Goal: Information Seeking & Learning: Learn about a topic

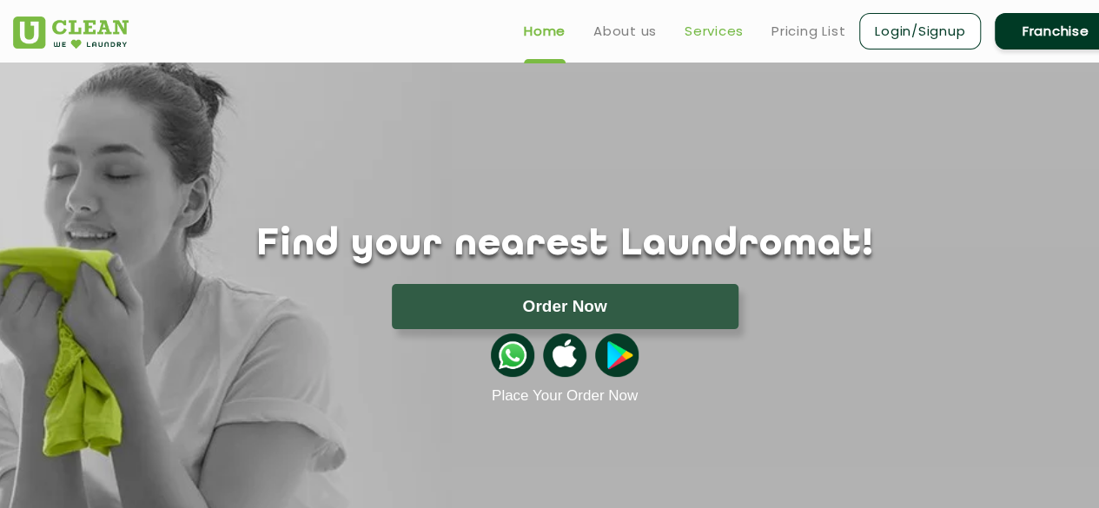
click at [711, 39] on link "Services" at bounding box center [713, 31] width 59 height 21
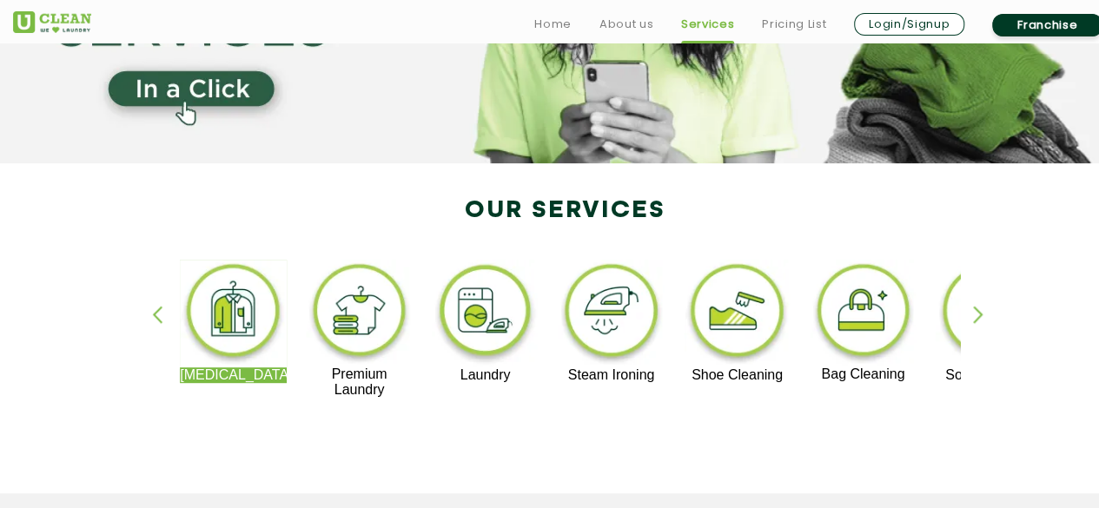
scroll to position [278, 0]
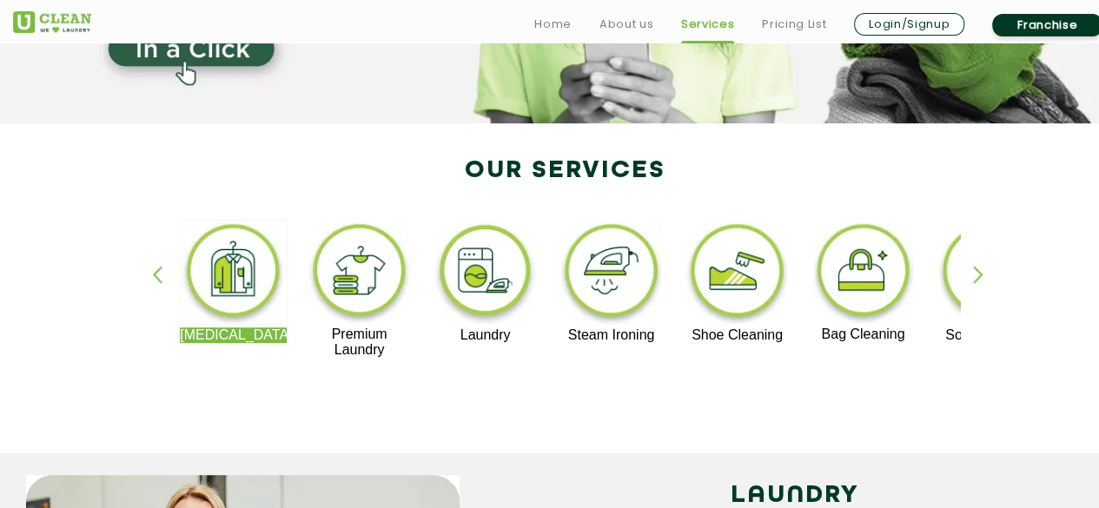
click at [968, 280] on div "[MEDICAL_DATA] Premium Laundry Laundry Steam Ironing Shoe Cleaning Bag Cleaning…" at bounding box center [564, 297] width 1129 height 313
click at [978, 274] on div "button" at bounding box center [986, 290] width 26 height 48
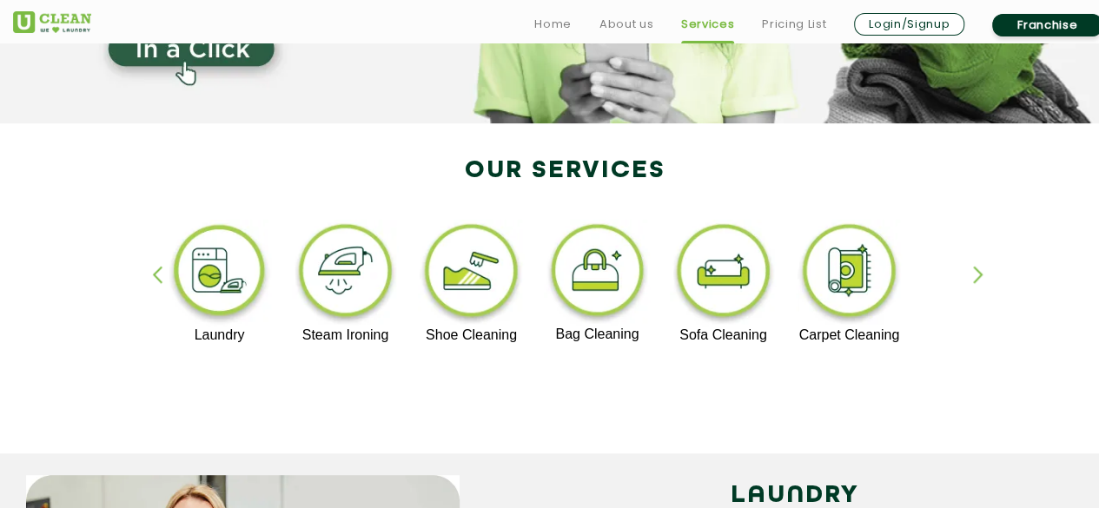
click at [155, 280] on div "button" at bounding box center [165, 290] width 26 height 48
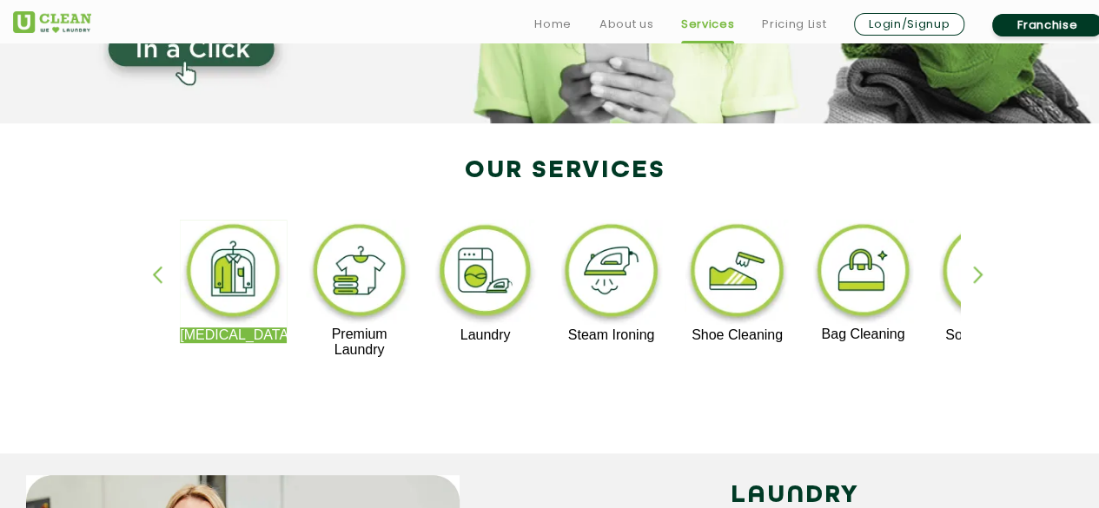
click at [155, 280] on div "button" at bounding box center [165, 290] width 26 height 48
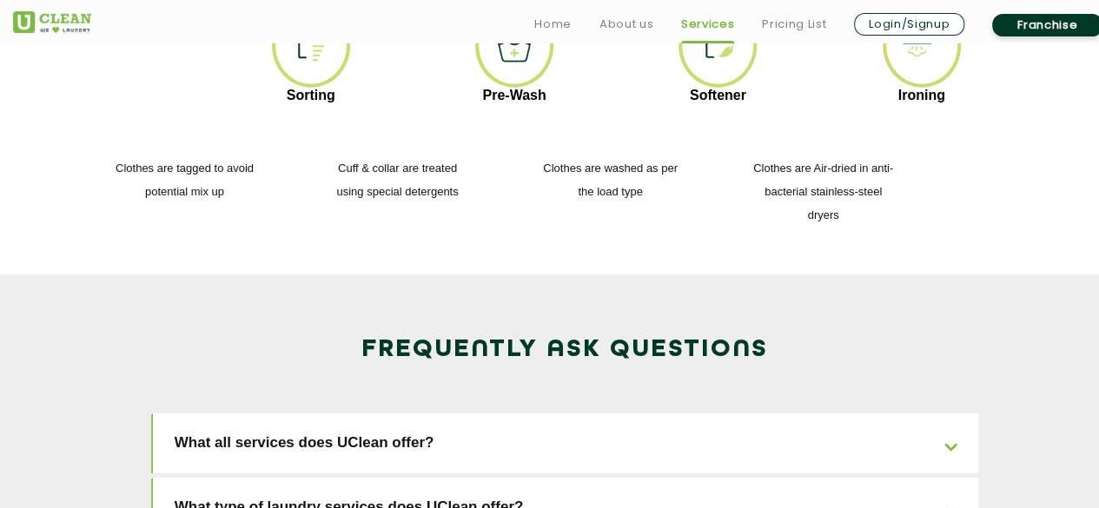
scroll to position [2501, 0]
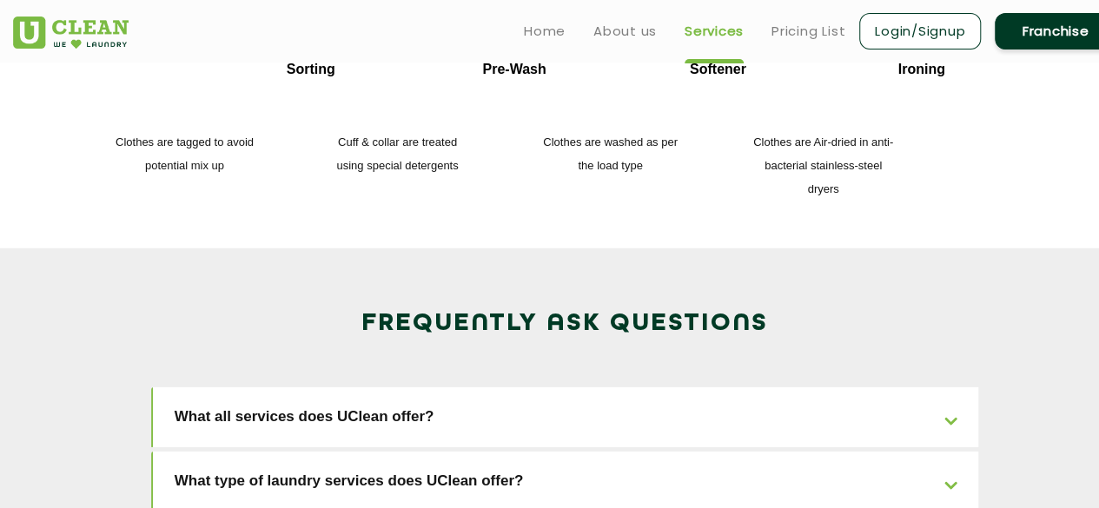
click at [242, 387] on link "What all services does UClean offer?" at bounding box center [566, 417] width 826 height 60
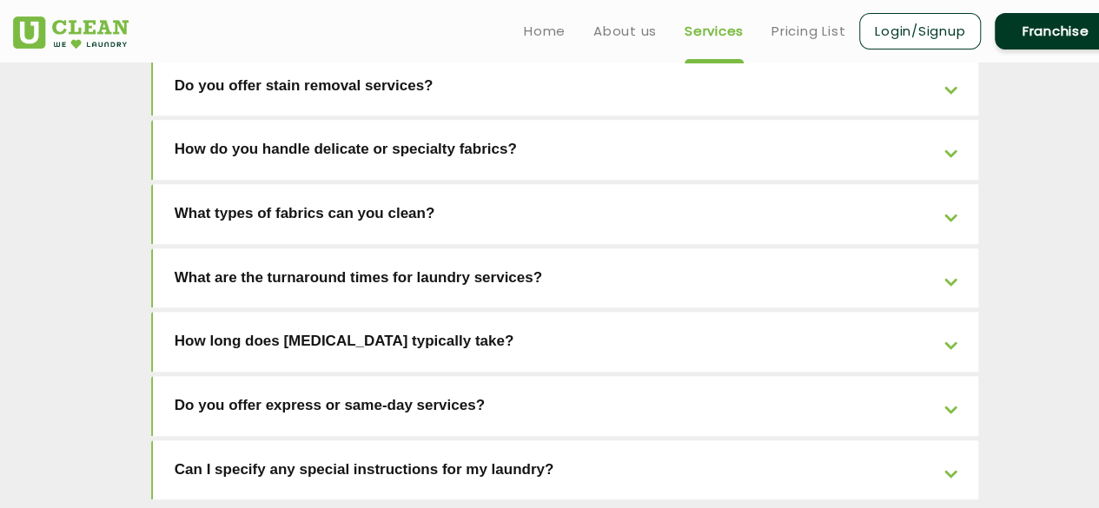
scroll to position [3821, 0]
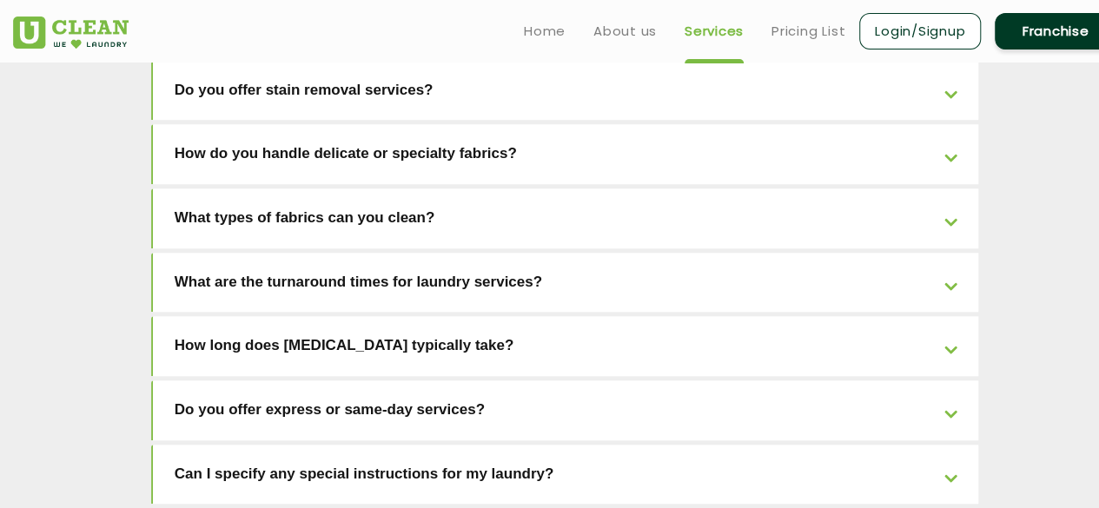
click at [259, 445] on link "Can I specify any special instructions for my laundry?" at bounding box center [566, 475] width 826 height 60
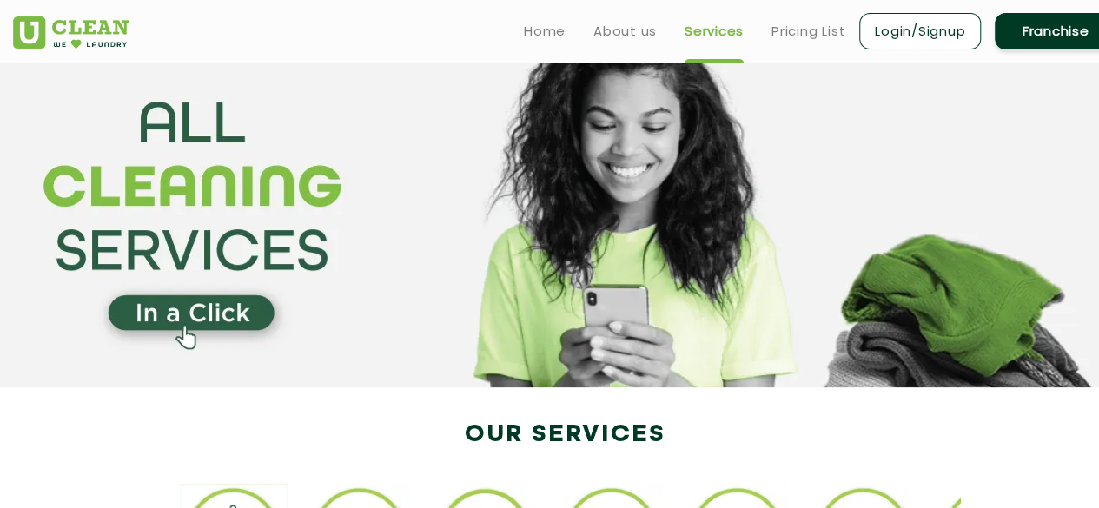
scroll to position [0, 0]
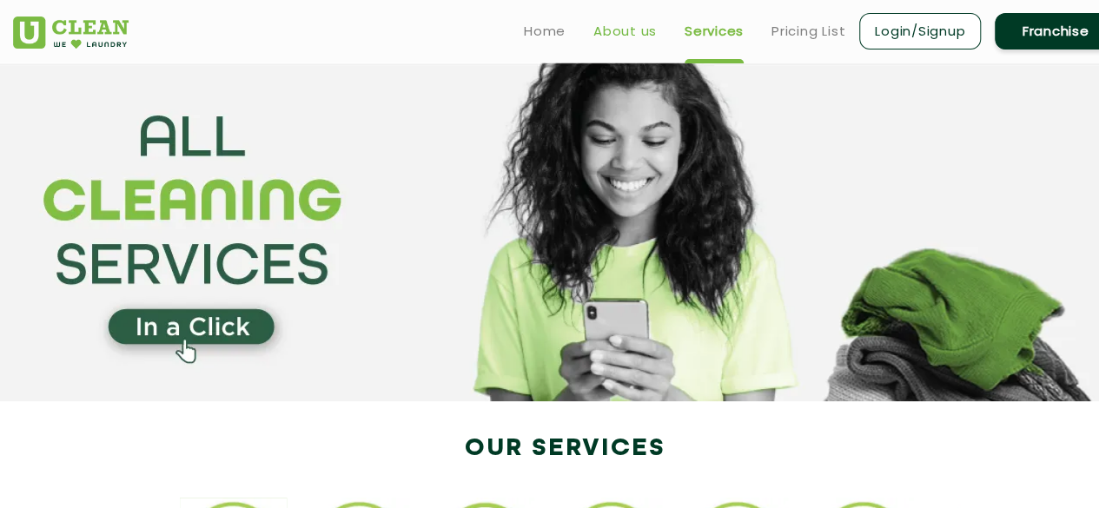
click at [636, 34] on link "About us" at bounding box center [624, 31] width 63 height 21
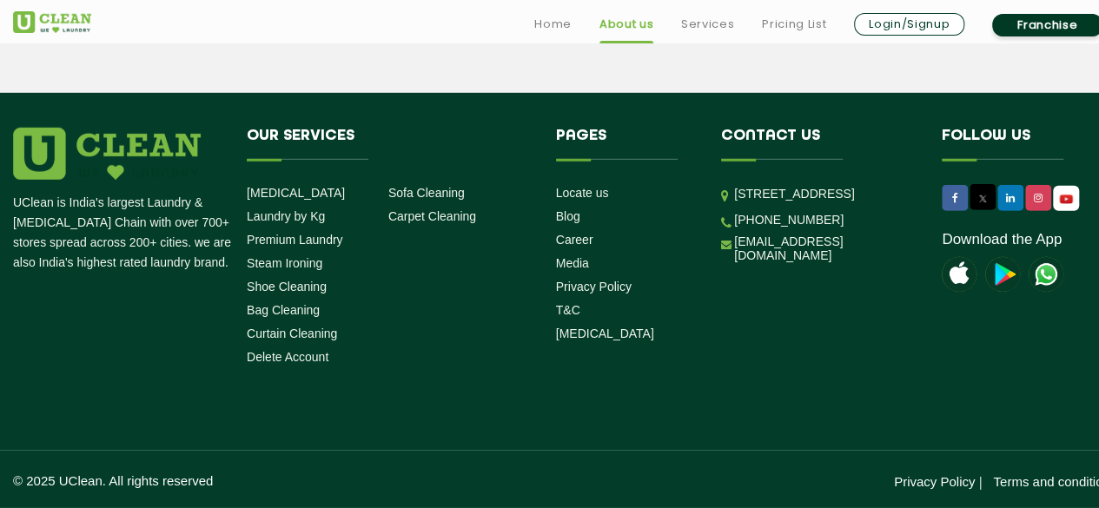
scroll to position [2555, 0]
